Goal: Information Seeking & Learning: Learn about a topic

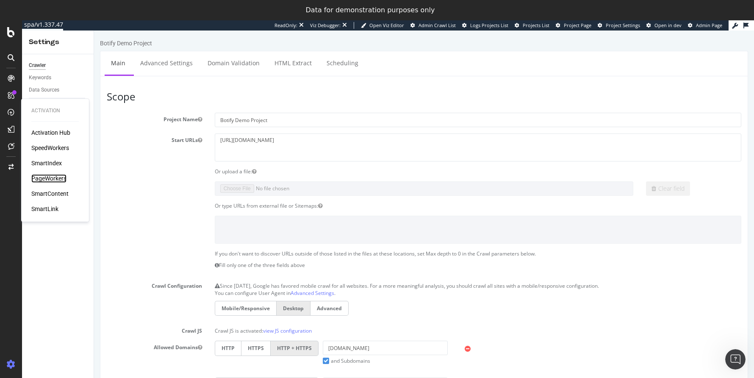
click at [52, 179] on div "PageWorkers" at bounding box center [48, 178] width 35 height 8
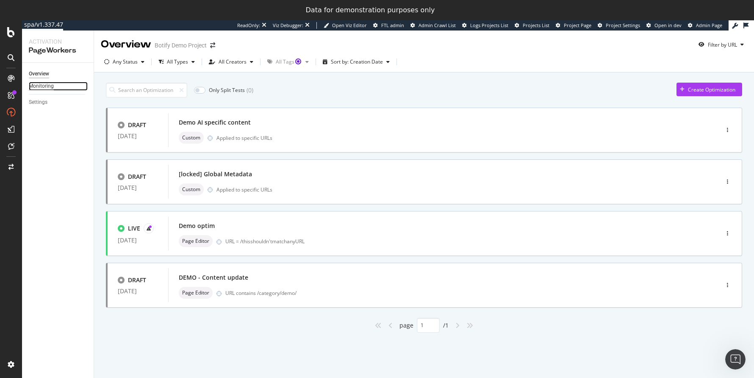
click at [50, 84] on div "Monitoring" at bounding box center [41, 86] width 25 height 9
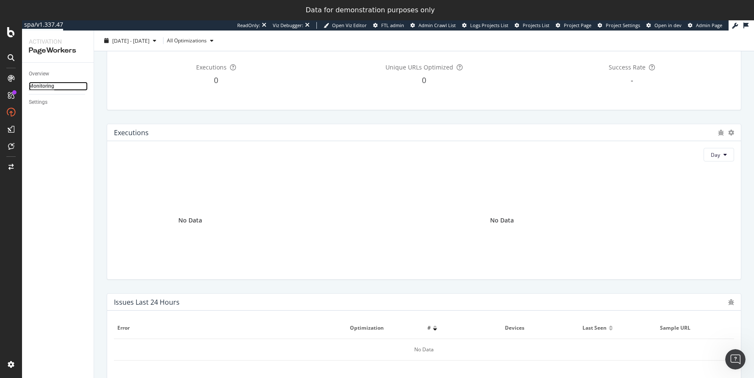
scroll to position [289, 0]
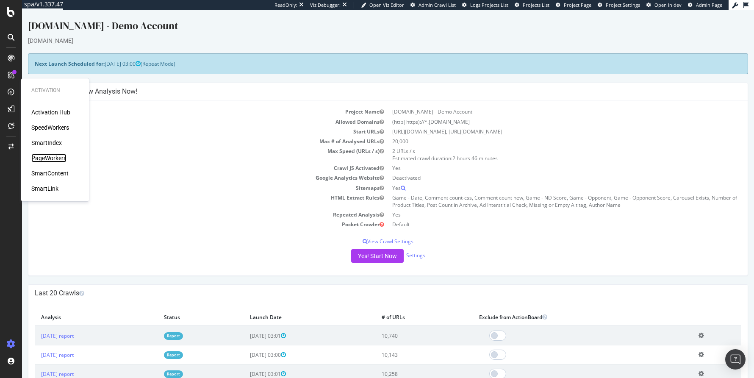
click at [55, 161] on div "PageWorkers" at bounding box center [48, 158] width 35 height 8
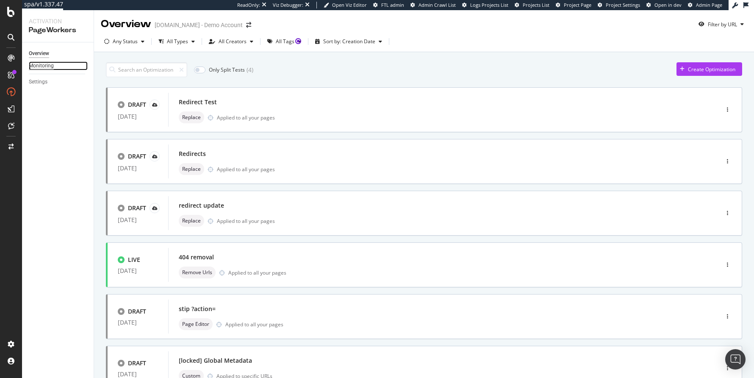
click at [51, 65] on div "Monitoring" at bounding box center [41, 65] width 25 height 9
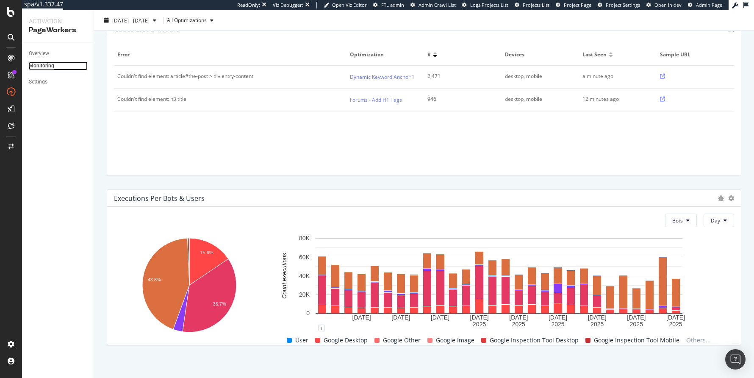
scroll to position [302, 0]
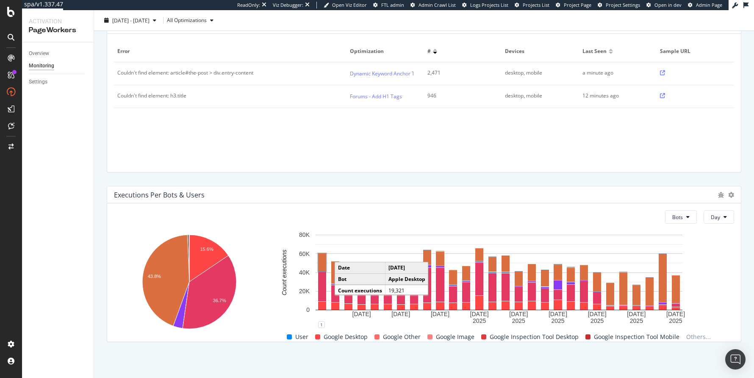
click at [319, 261] on rect "A chart." at bounding box center [322, 262] width 8 height 18
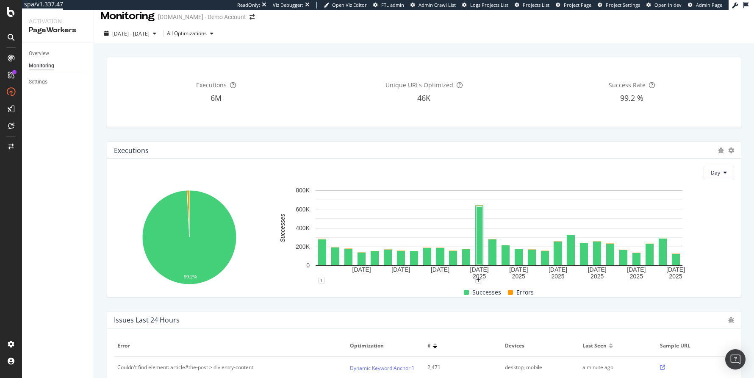
scroll to position [0, 0]
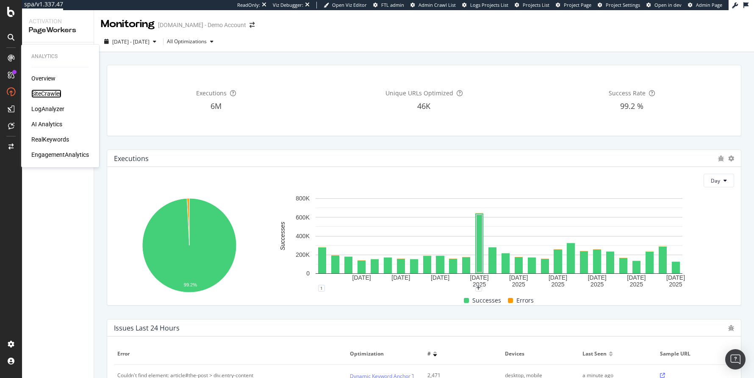
click at [45, 96] on div "SiteCrawler" at bounding box center [46, 93] width 30 height 8
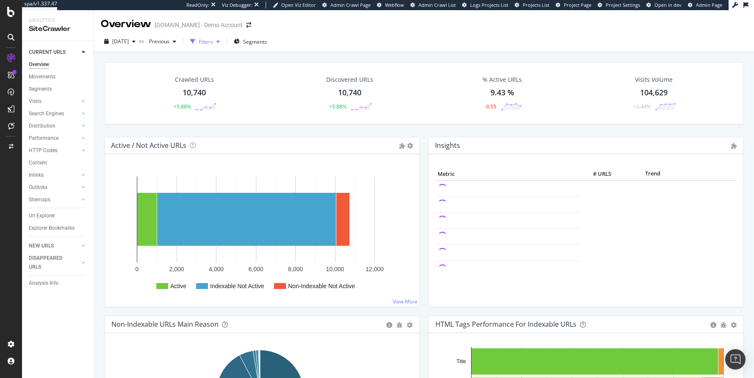
click at [223, 42] on div "button" at bounding box center [218, 41] width 10 height 5
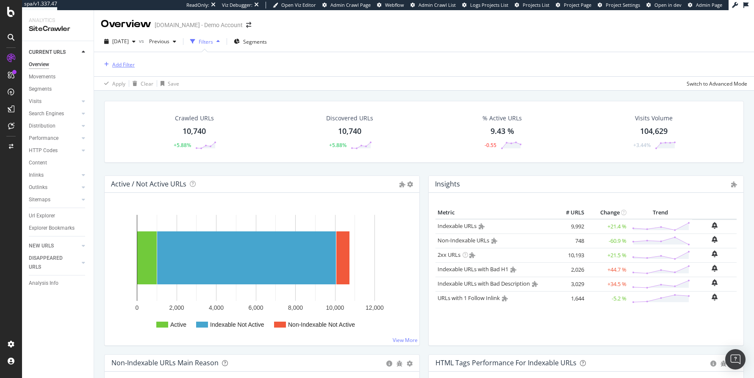
click at [122, 64] on div "Add Filter" at bounding box center [123, 64] width 22 height 7
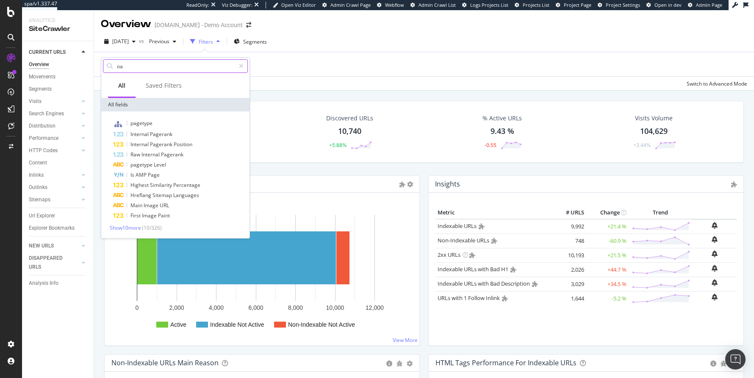
type input "o"
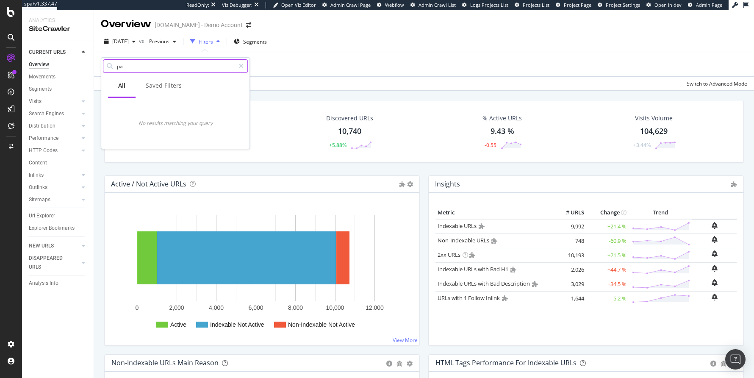
type input "p"
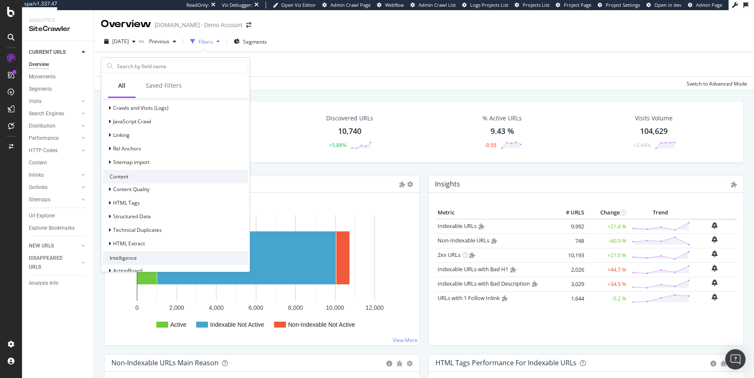
scroll to position [214, 0]
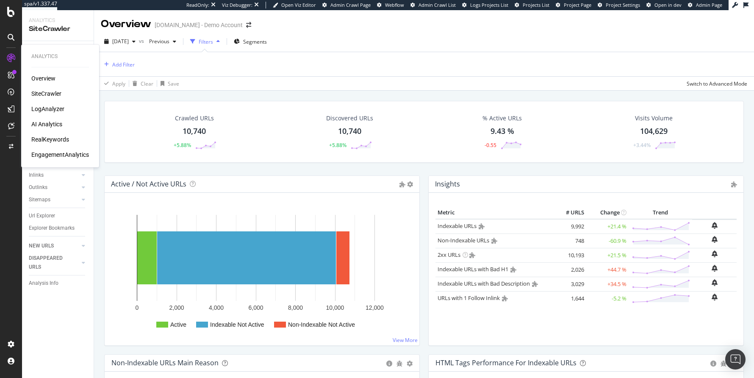
click at [65, 141] on div "RealKeywords" at bounding box center [50, 139] width 38 height 8
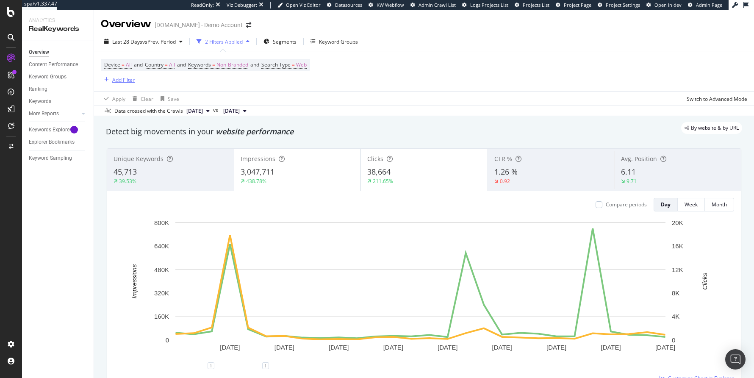
click at [115, 82] on div "Add Filter" at bounding box center [123, 79] width 22 height 7
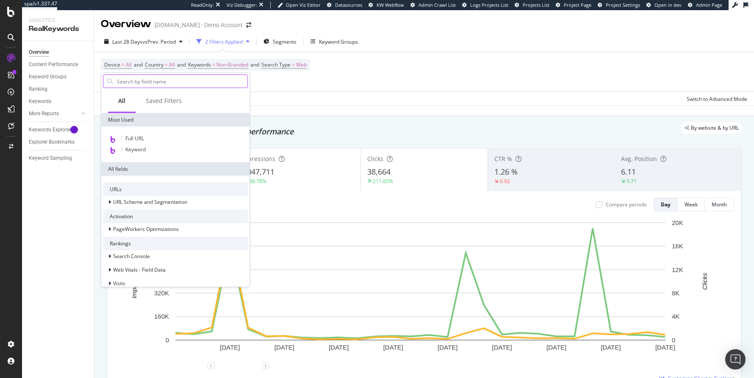
type input "a"
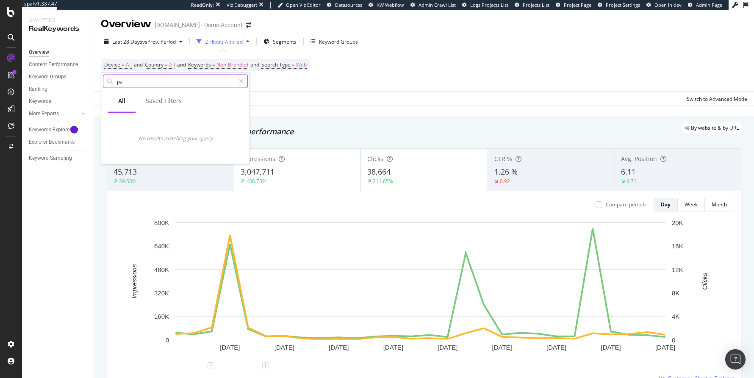
type input "p"
type input "a"
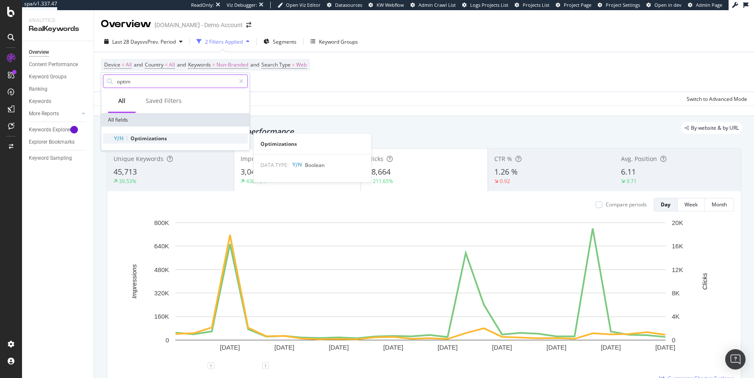
type input "optim"
click at [154, 138] on span "Optimizations" at bounding box center [148, 138] width 36 height 7
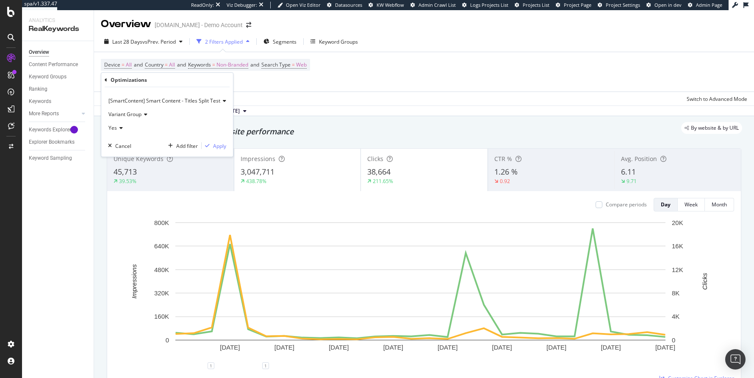
click at [152, 101] on span "[SmartContent] Smart Content - Titles Split Test" at bounding box center [164, 100] width 112 height 7
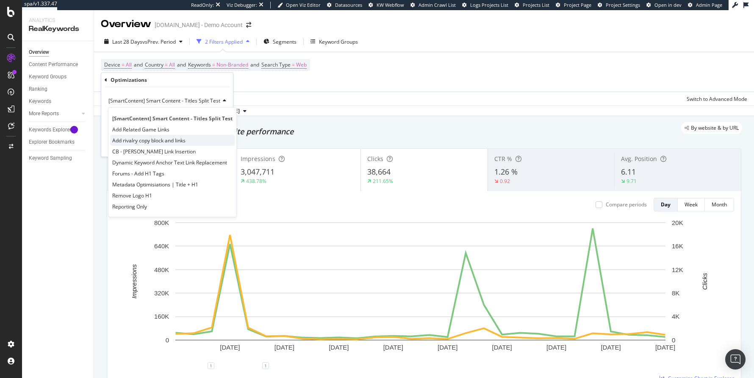
click at [141, 138] on span "Add rivalry copy block and links" at bounding box center [148, 139] width 73 height 7
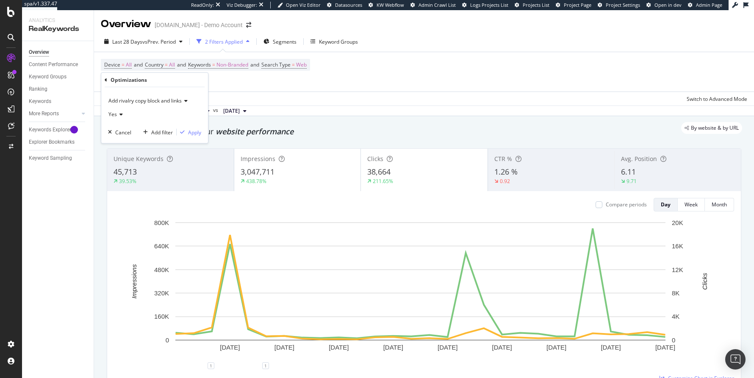
click at [114, 112] on span "Yes" at bounding box center [112, 114] width 8 height 7
click at [191, 133] on div "Apply" at bounding box center [194, 131] width 13 height 7
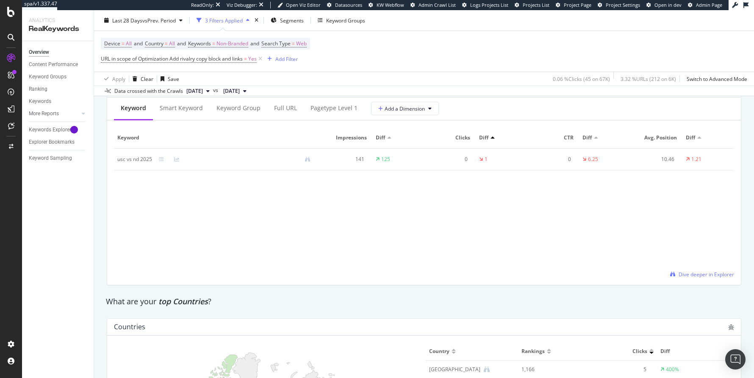
scroll to position [893, 0]
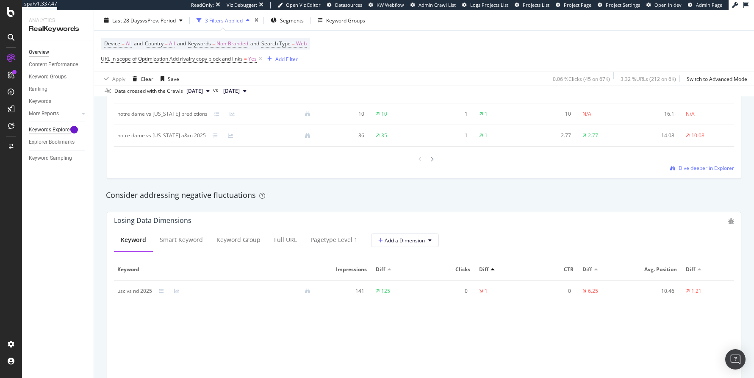
click at [53, 125] on div "Keywords Explorer" at bounding box center [50, 129] width 42 height 9
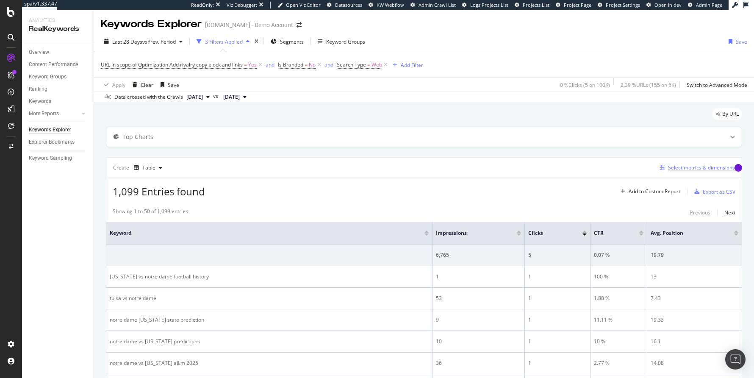
click at [668, 167] on div "Select metrics & dimensions" at bounding box center [701, 167] width 67 height 7
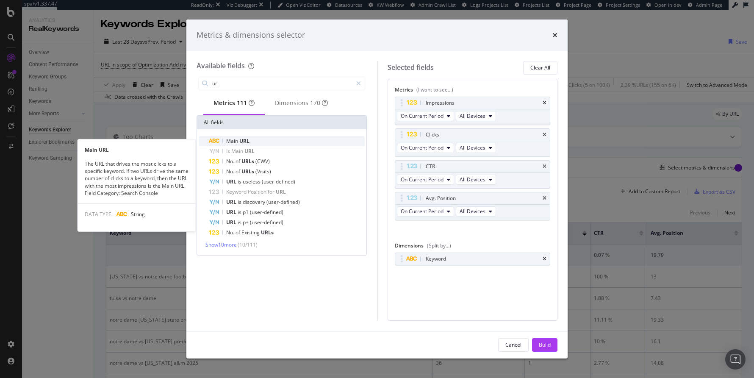
type input "url"
click at [247, 144] on span "URL" at bounding box center [244, 140] width 10 height 7
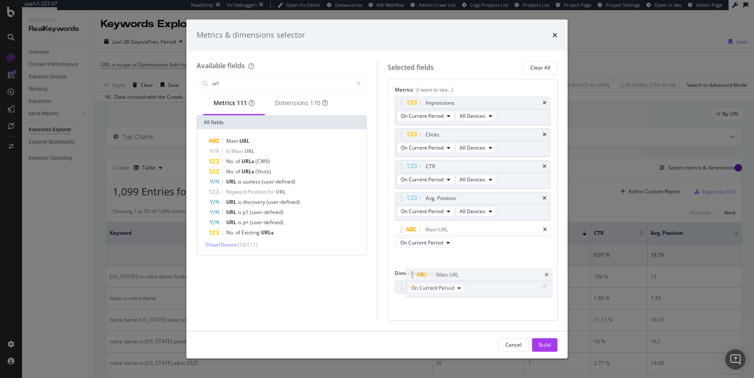
scroll to position [2, 0]
drag, startPoint x: 405, startPoint y: 230, endPoint x: 400, endPoint y: 284, distance: 54.8
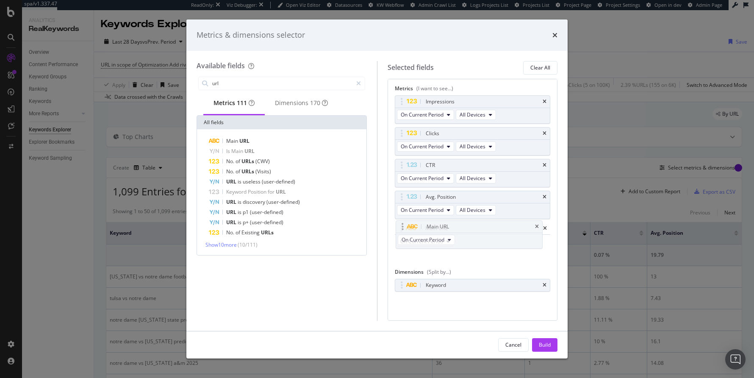
click at [400, 284] on body "spa/v1.337.47 ReadOnly: Viz Debugger: Open Viz Editor Datasources KW Webflow Ad…" at bounding box center [377, 189] width 754 height 378
click at [543, 286] on icon "times" at bounding box center [545, 288] width 4 height 5
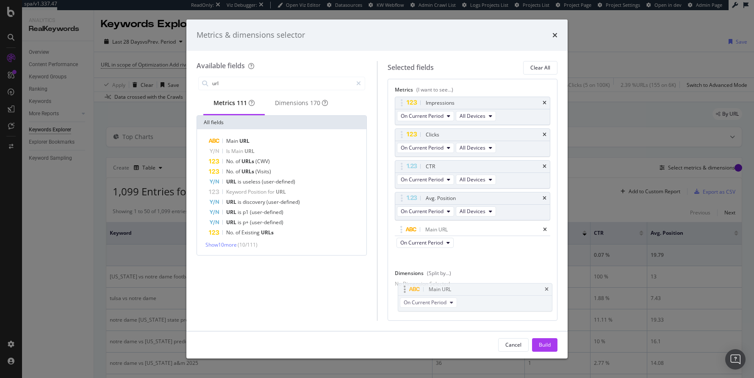
drag, startPoint x: 402, startPoint y: 229, endPoint x: 404, endPoint y: 289, distance: 60.6
click at [404, 289] on body "spa/v1.337.47 ReadOnly: Viz Debugger: Open Viz Editor Datasources KW Webflow Ad…" at bounding box center [377, 189] width 754 height 378
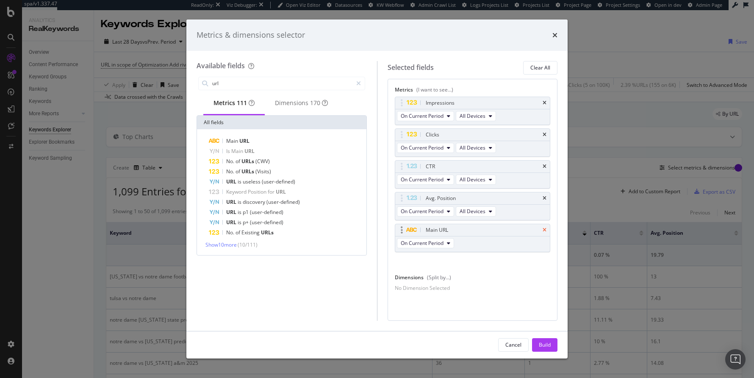
click at [545, 227] on icon "times" at bounding box center [545, 229] width 4 height 5
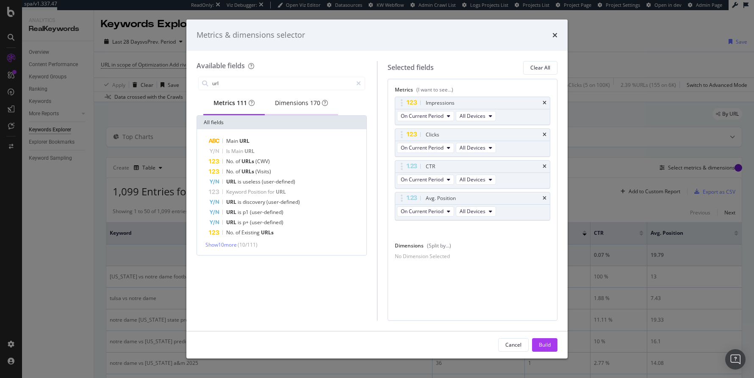
click at [301, 102] on div "Dimensions 170" at bounding box center [301, 103] width 53 height 8
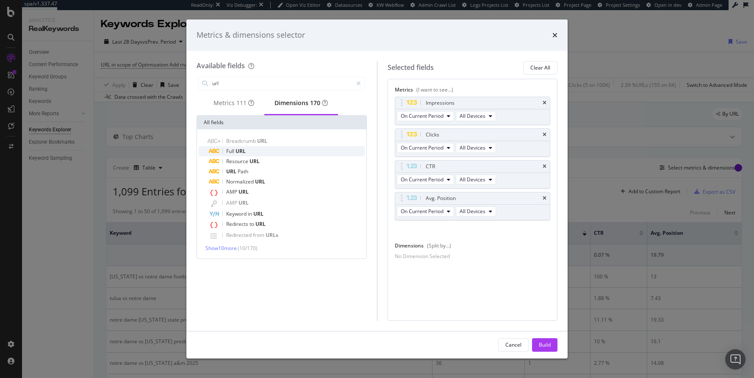
click at [242, 155] on span "URL" at bounding box center [240, 150] width 10 height 7
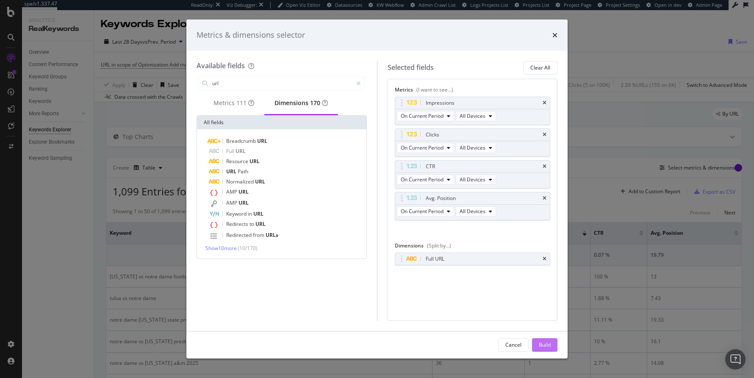
click at [547, 342] on div "Build" at bounding box center [545, 344] width 12 height 7
